Goal: Task Accomplishment & Management: Manage account settings

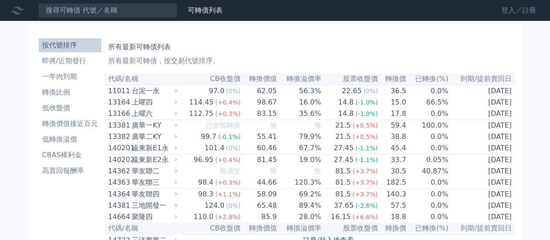
click at [515, 3] on link "登入／註冊" at bounding box center [519, 10] width 49 height 14
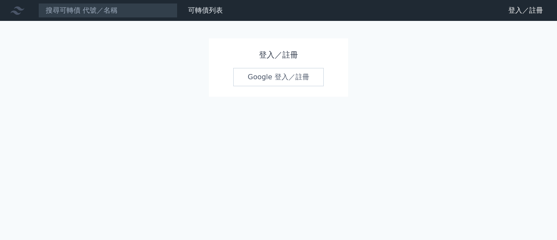
click at [284, 84] on link "Google 登入／註冊" at bounding box center [278, 77] width 90 height 18
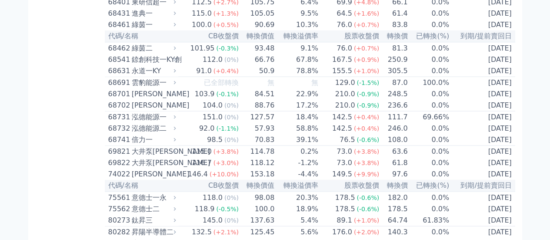
scroll to position [4861, 0]
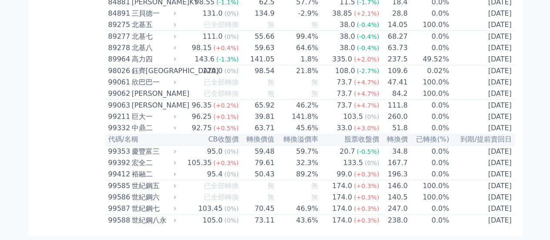
scroll to position [4991, 0]
